Goal: Task Accomplishment & Management: Complete application form

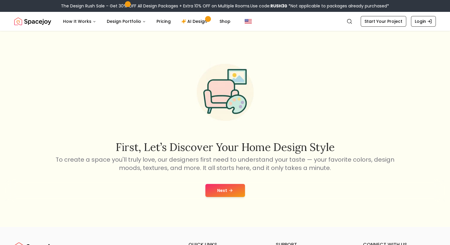
click at [215, 191] on button "Next" at bounding box center [226, 190] width 40 height 13
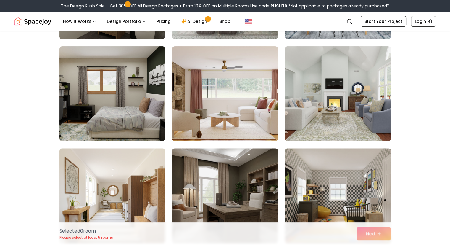
scroll to position [137, 0]
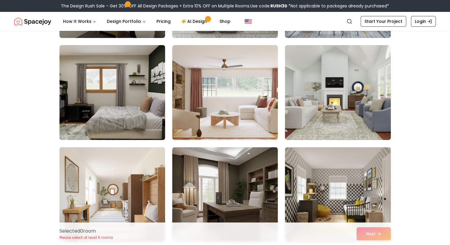
click at [102, 101] on img at bounding box center [112, 93] width 111 height 100
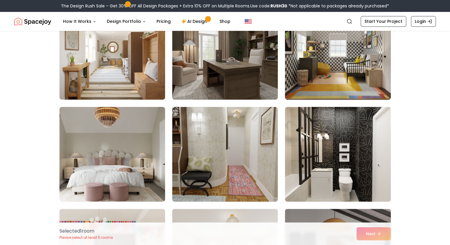
scroll to position [280, 0]
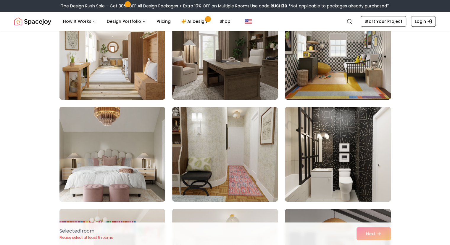
click at [88, 133] on img at bounding box center [112, 154] width 111 height 100
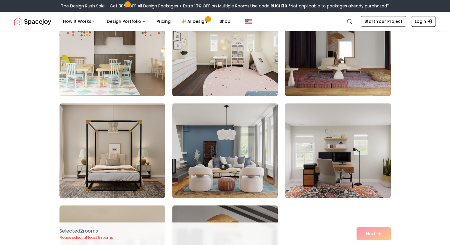
scroll to position [487, 0]
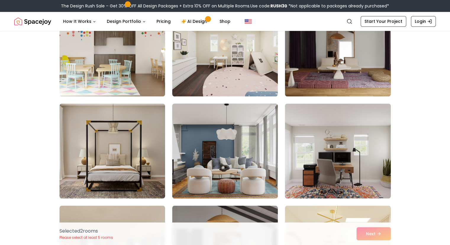
click at [230, 168] on img at bounding box center [225, 151] width 111 height 100
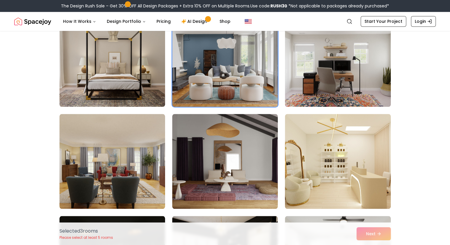
scroll to position [579, 0]
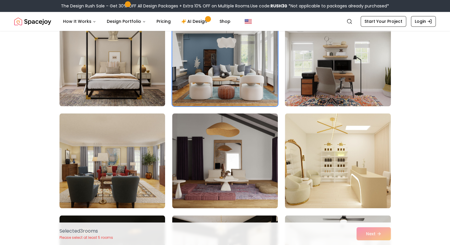
click at [324, 81] on img at bounding box center [338, 59] width 111 height 100
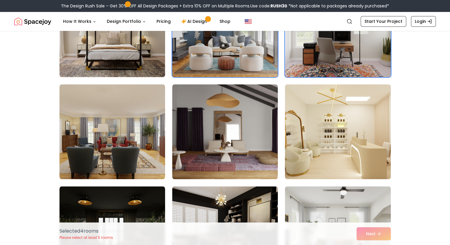
scroll to position [610, 0]
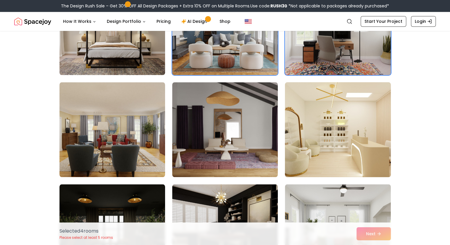
click at [296, 134] on img at bounding box center [338, 130] width 111 height 100
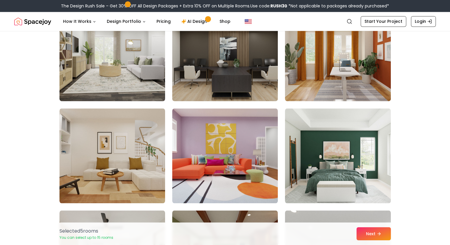
scroll to position [890, 0]
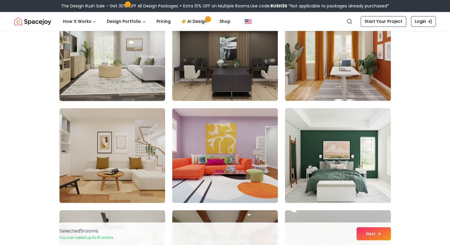
click at [87, 62] on img at bounding box center [112, 54] width 111 height 100
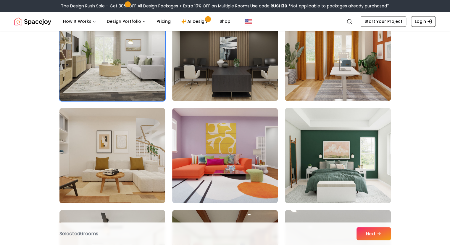
click at [103, 153] on img at bounding box center [112, 155] width 111 height 100
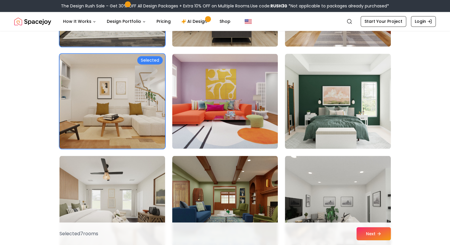
click at [310, 111] on img at bounding box center [338, 101] width 111 height 100
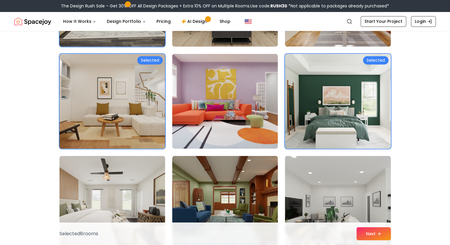
scroll to position [1112, 0]
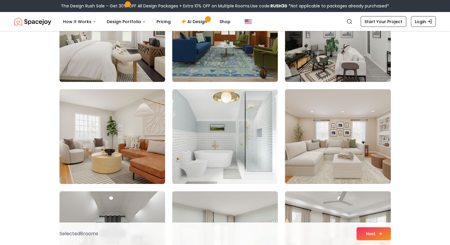
click at [372, 235] on button "Next" at bounding box center [374, 233] width 34 height 13
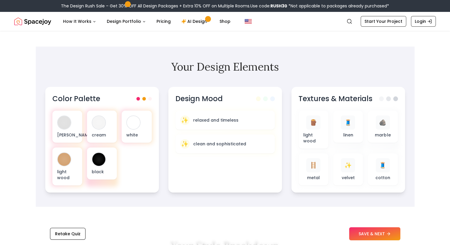
scroll to position [167, 0]
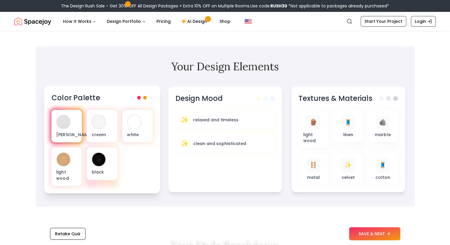
click at [66, 125] on div at bounding box center [63, 121] width 13 height 13
click at [142, 97] on div at bounding box center [145, 98] width 16 height 4
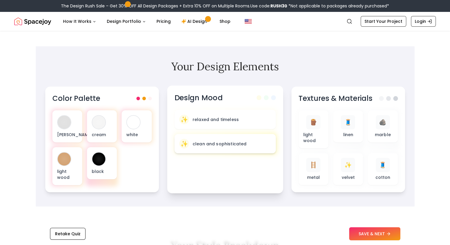
click at [241, 148] on div "✨ clean and sophisticated" at bounding box center [225, 144] width 92 height 10
click at [272, 119] on div "✨ relaxed and timeless" at bounding box center [225, 119] width 102 height 19
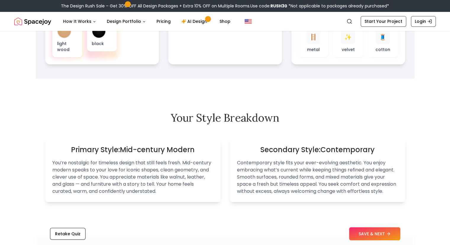
scroll to position [301, 0]
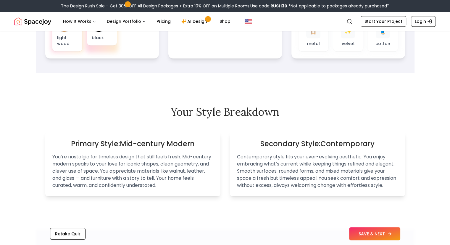
click at [370, 236] on button "SAVE & NEXT" at bounding box center [374, 233] width 51 height 13
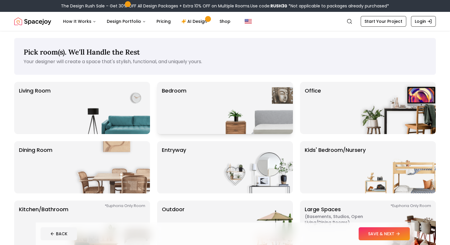
click at [240, 106] on img at bounding box center [255, 108] width 76 height 52
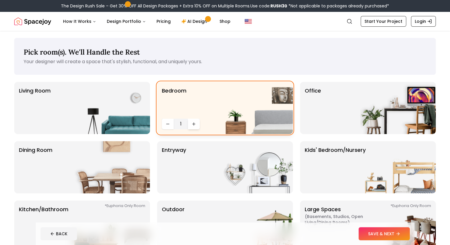
click at [194, 123] on icon "Increase quantity" at bounding box center [194, 123] width 5 height 5
click at [171, 122] on button "Decrease quantity" at bounding box center [168, 123] width 12 height 11
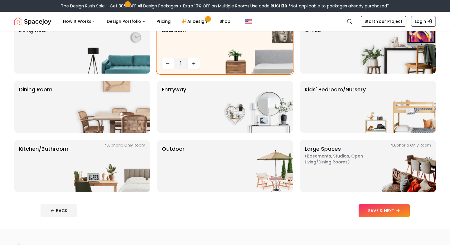
scroll to position [64, 0]
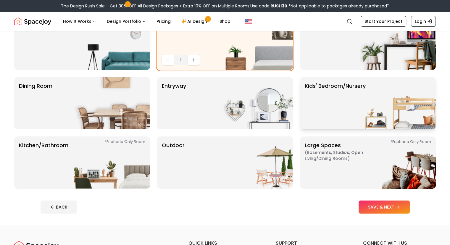
click at [326, 121] on p "Kids' Bedroom/Nursery" at bounding box center [335, 103] width 61 height 43
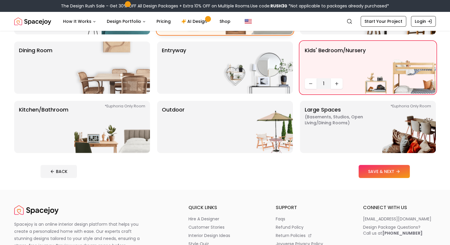
scroll to position [0, 0]
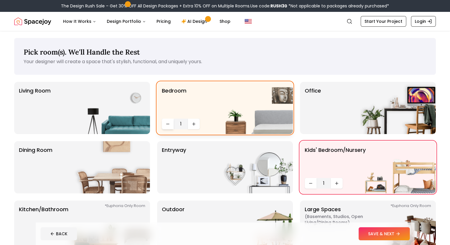
click at [166, 125] on icon "Decrease quantity" at bounding box center [168, 123] width 5 height 5
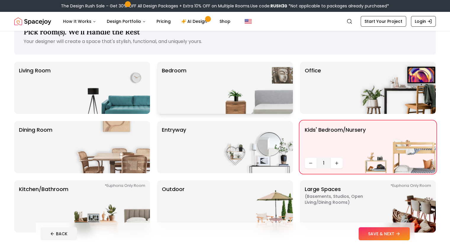
scroll to position [12, 0]
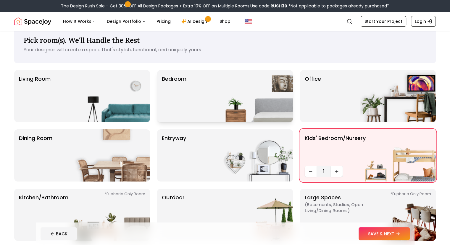
click at [204, 118] on div "Bedroom" at bounding box center [225, 96] width 136 height 52
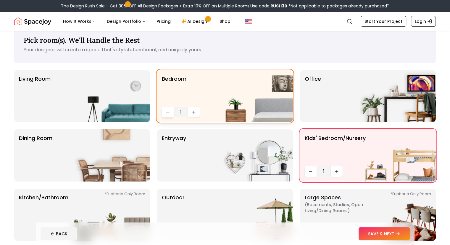
click at [169, 113] on icon "Decrease quantity" at bounding box center [168, 112] width 5 height 5
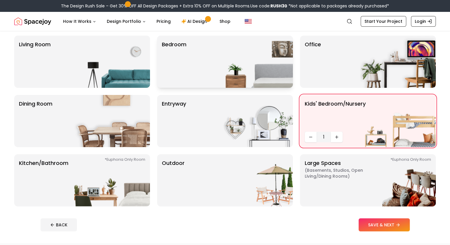
scroll to position [44, 0]
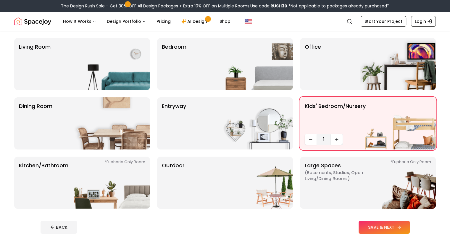
click at [410, 231] on button "SAVE & NEXT" at bounding box center [384, 226] width 51 height 13
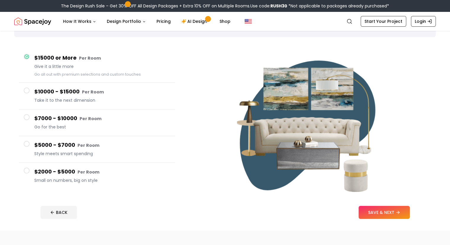
scroll to position [38, 0]
click at [94, 172] on small "Per Room" at bounding box center [89, 172] width 22 height 6
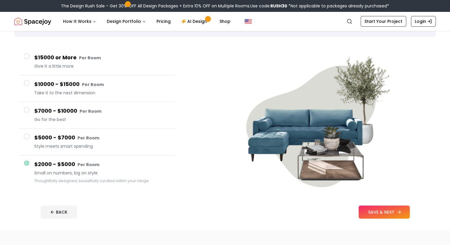
click at [410, 207] on button "SAVE & NEXT" at bounding box center [384, 211] width 51 height 13
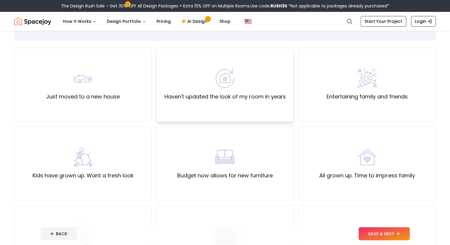
scroll to position [39, 0]
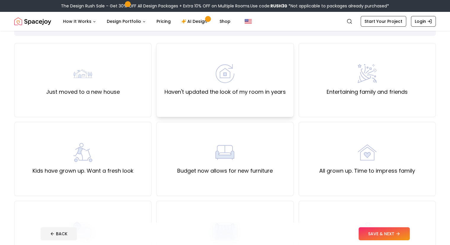
click at [226, 101] on div "Haven't updated the look of my room in years" at bounding box center [224, 80] width 137 height 74
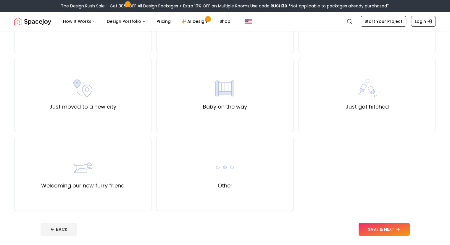
scroll to position [185, 0]
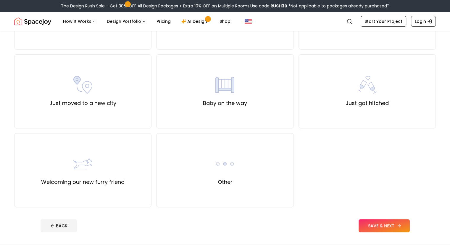
click at [388, 226] on button "SAVE & NEXT" at bounding box center [384, 225] width 51 height 13
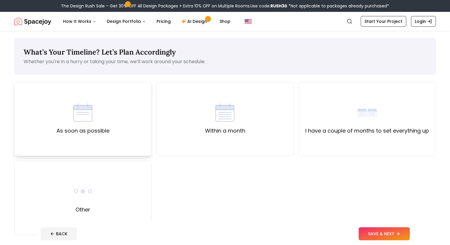
click at [111, 93] on div "As soon as possible" at bounding box center [82, 119] width 137 height 74
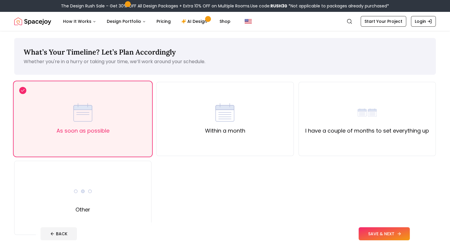
click at [401, 235] on button "SAVE & NEXT" at bounding box center [384, 233] width 51 height 13
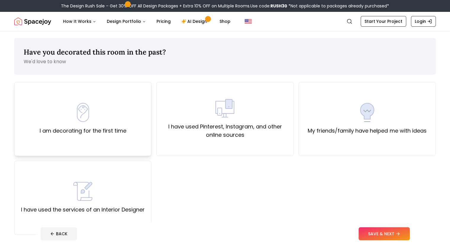
click at [94, 108] on div "I am decorating for the first time" at bounding box center [83, 119] width 87 height 32
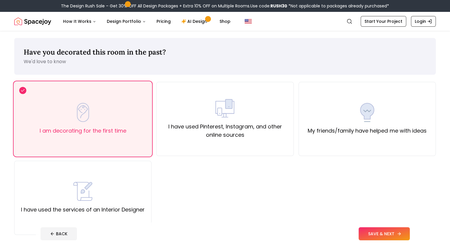
click at [396, 232] on button "SAVE & NEXT" at bounding box center [384, 233] width 51 height 13
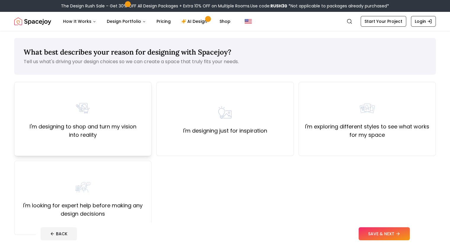
click at [129, 106] on div "I'm designing to shop and turn my vision into reality" at bounding box center [82, 119] width 127 height 40
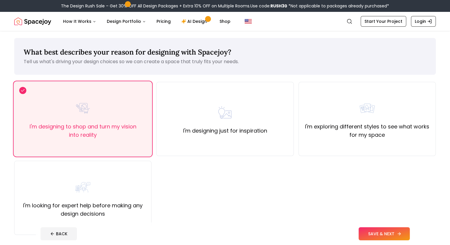
click at [395, 234] on button "SAVE & NEXT" at bounding box center [384, 233] width 51 height 13
